Goal: Task Accomplishment & Management: Use online tool/utility

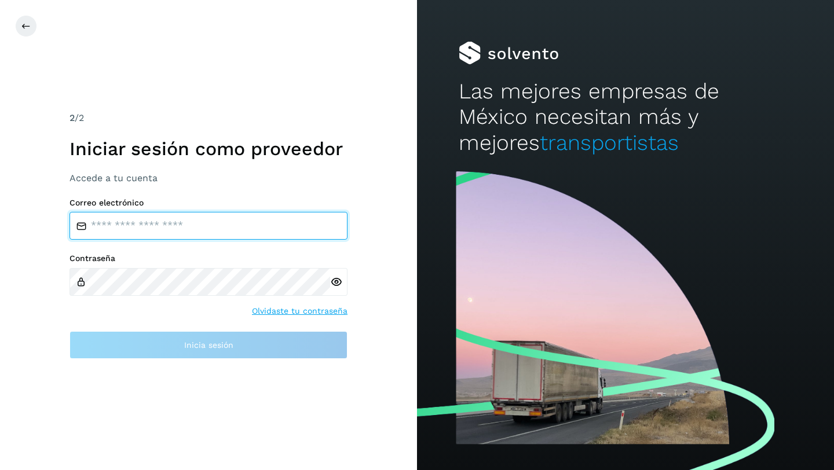
click at [156, 226] on input "email" at bounding box center [209, 226] width 278 height 28
type input "**********"
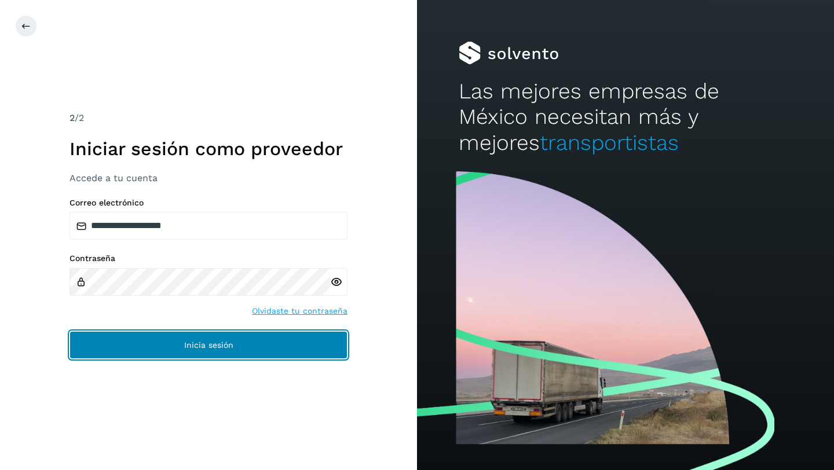
click at [243, 339] on button "Inicia sesión" at bounding box center [209, 345] width 278 height 28
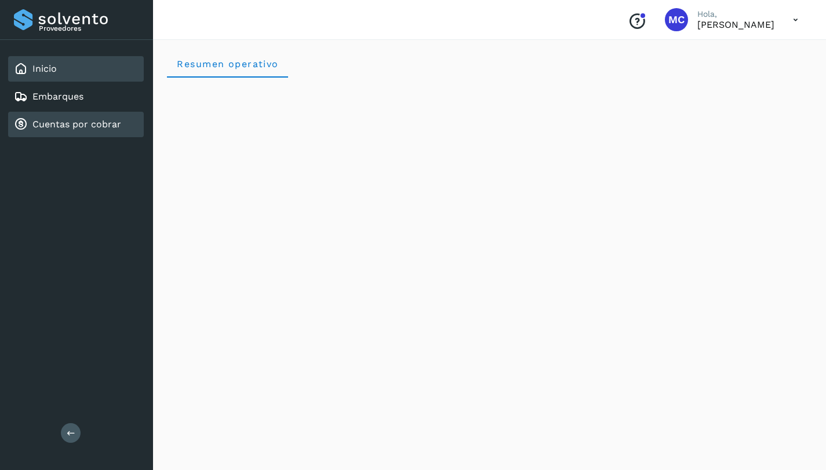
click at [116, 121] on link "Cuentas por cobrar" at bounding box center [76, 124] width 89 height 11
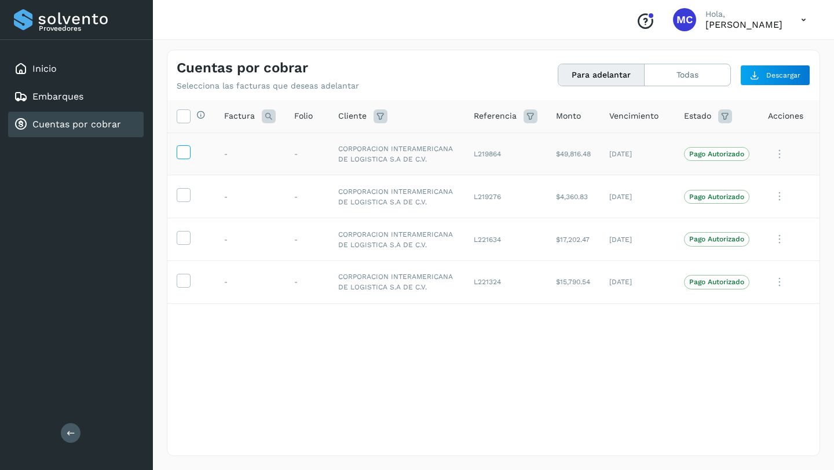
click at [188, 153] on icon at bounding box center [183, 151] width 12 height 12
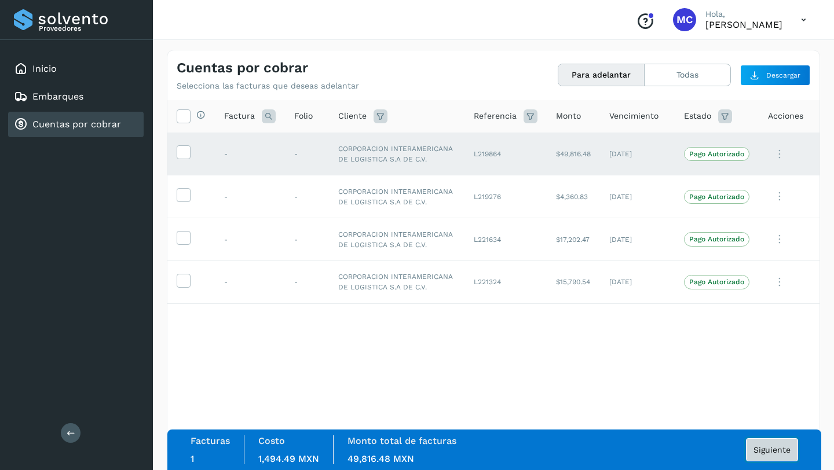
click at [788, 454] on span "Siguiente" at bounding box center [772, 450] width 37 height 8
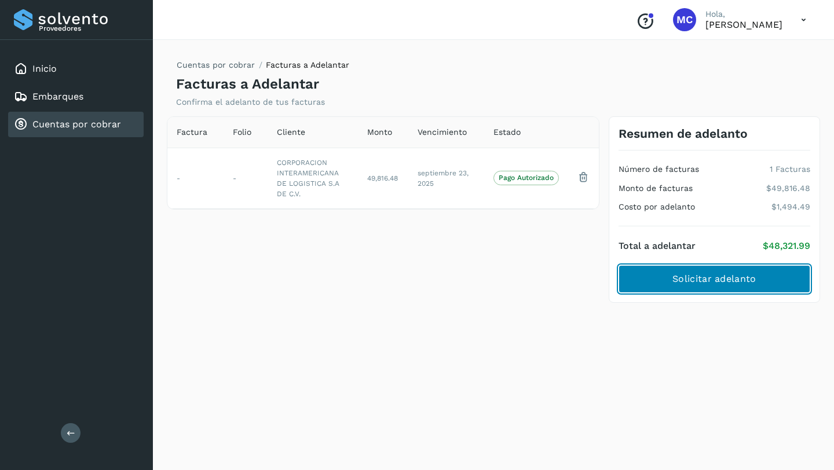
click at [754, 281] on span "Solicitar adelanto" at bounding box center [714, 279] width 83 height 13
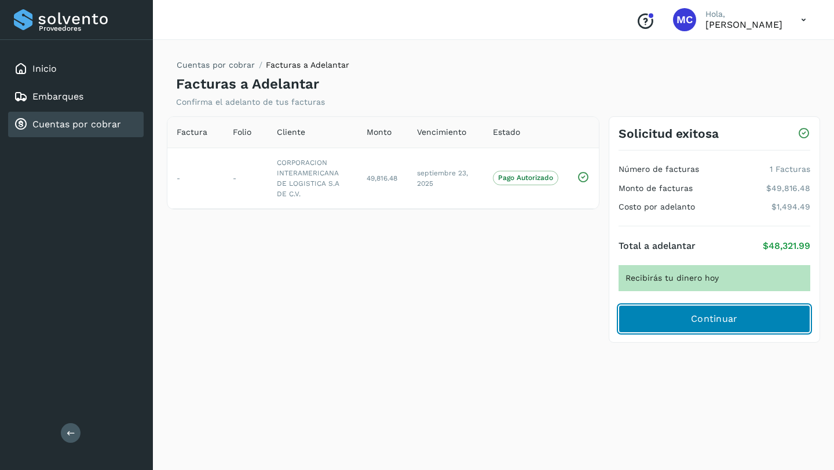
click at [751, 331] on button "Continuar" at bounding box center [715, 319] width 192 height 28
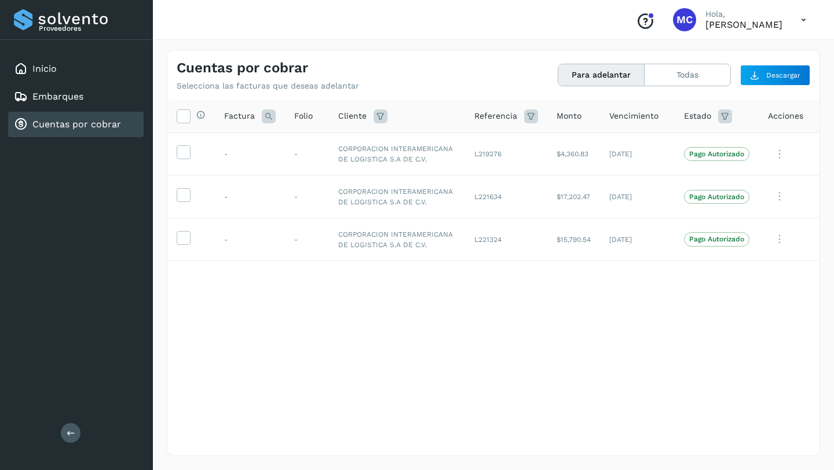
click at [805, 23] on icon at bounding box center [804, 20] width 24 height 24
